Goal: Find specific page/section: Find specific page/section

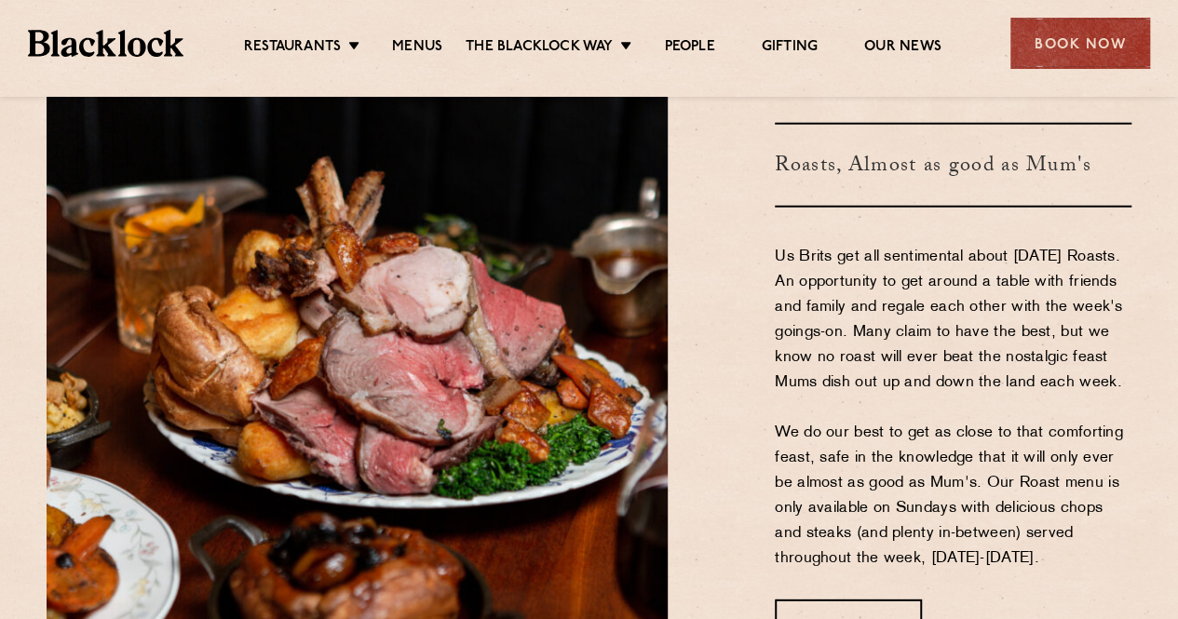
scroll to position [2348, 0]
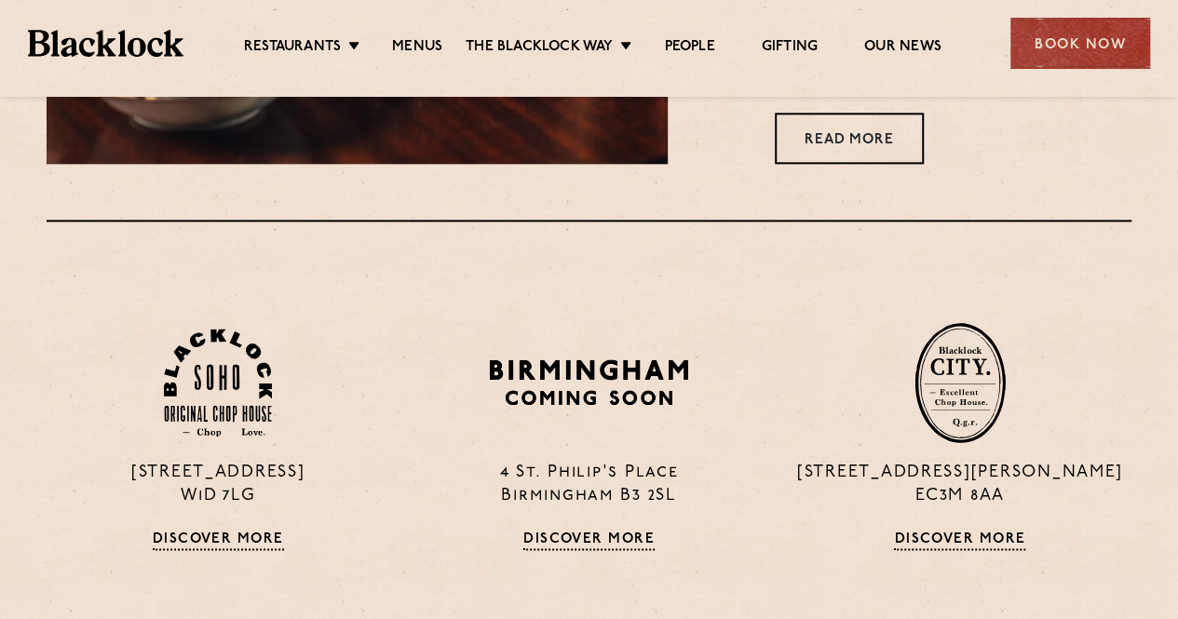
scroll to position [1237, 0]
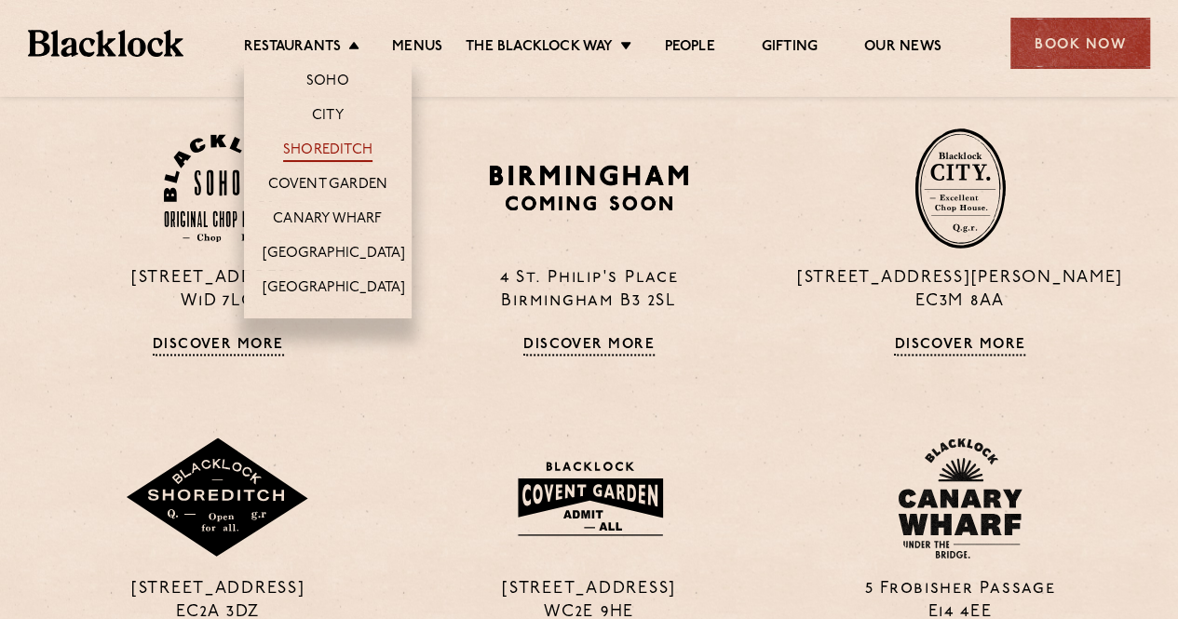
click at [328, 152] on link "Shoreditch" at bounding box center [327, 152] width 89 height 20
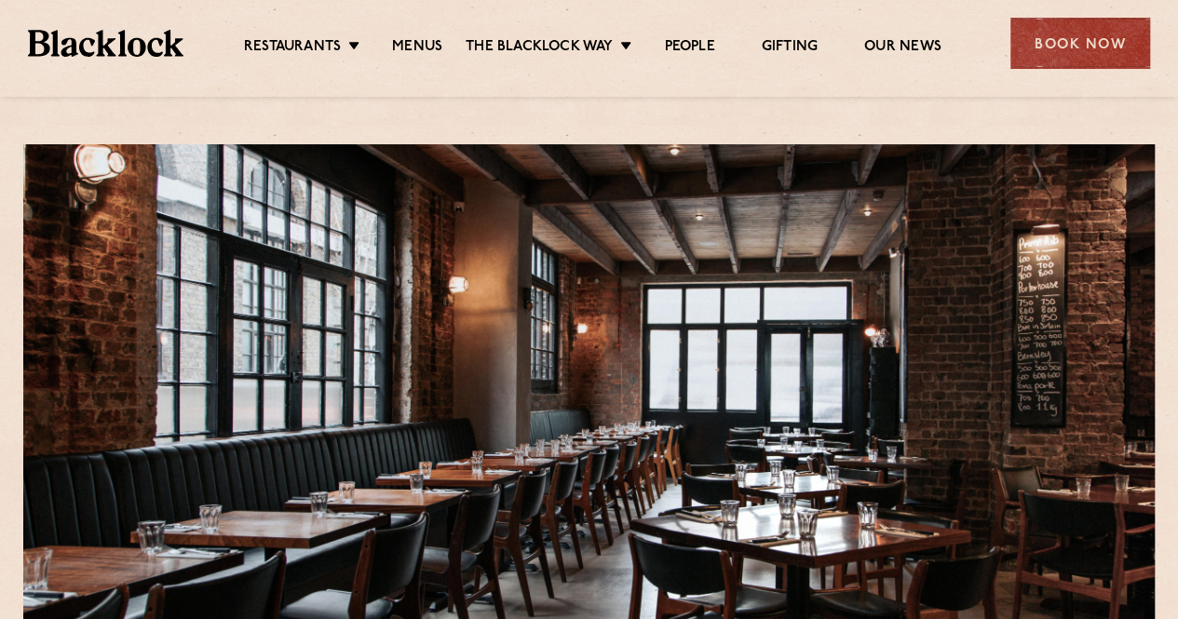
scroll to position [130, 0]
